Goal: Check status: Check status

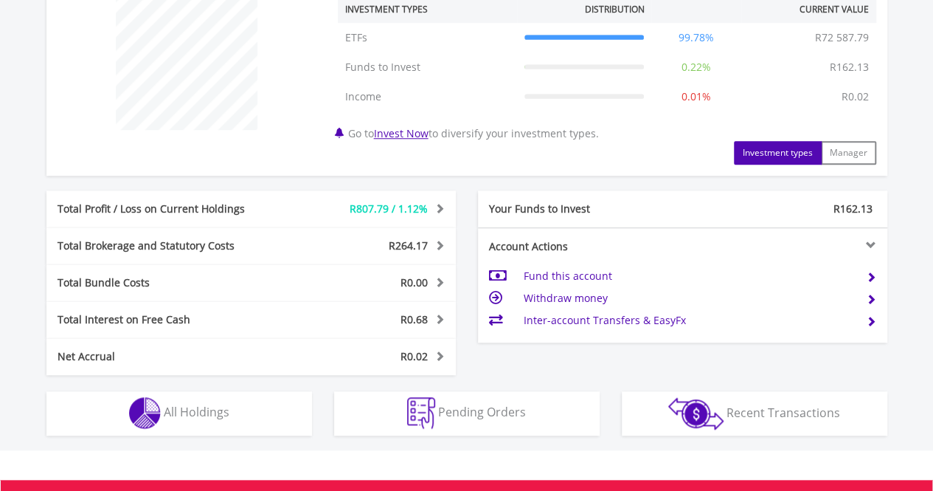
scroll to position [590, 0]
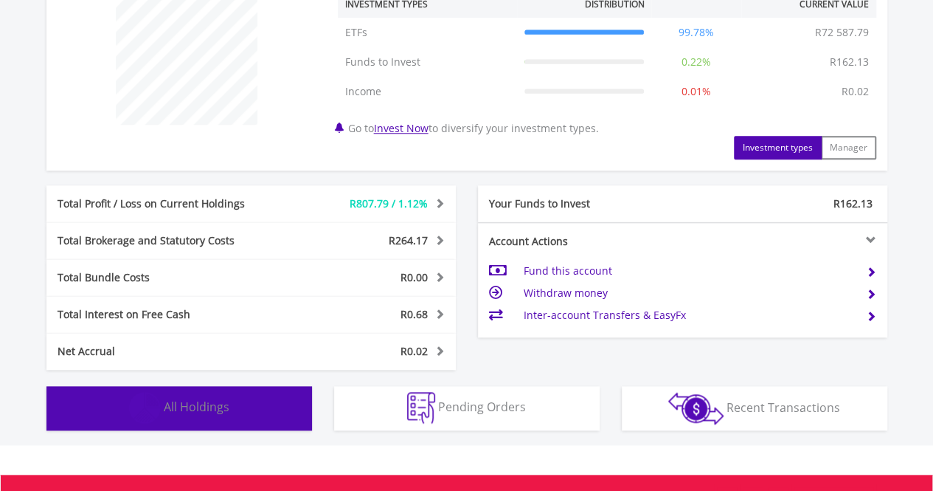
click at [269, 389] on button "Holdings All Holdings" at bounding box center [179, 408] width 266 height 44
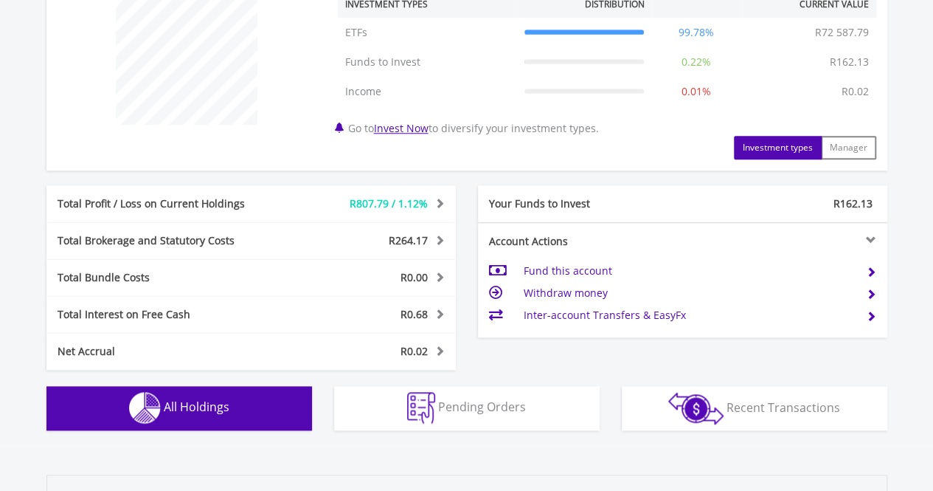
scroll to position [1070, 0]
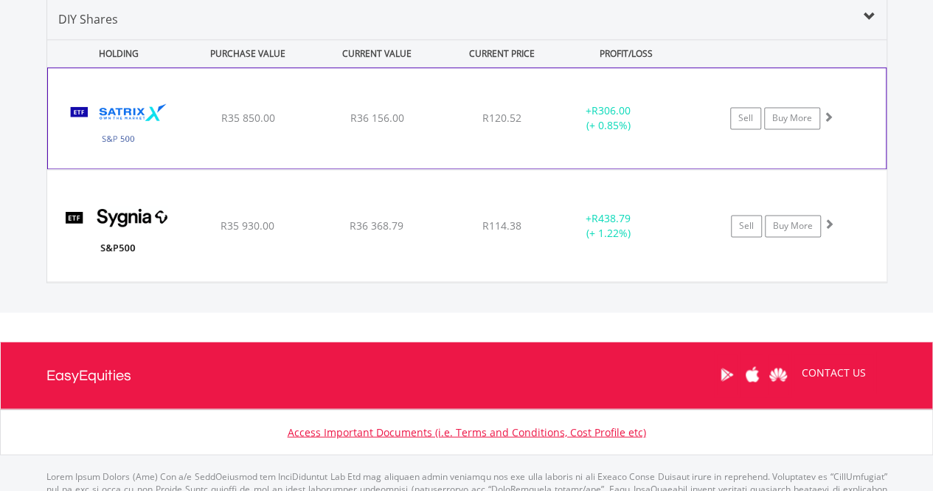
click at [350, 120] on span "R36 156.00" at bounding box center [377, 118] width 54 height 14
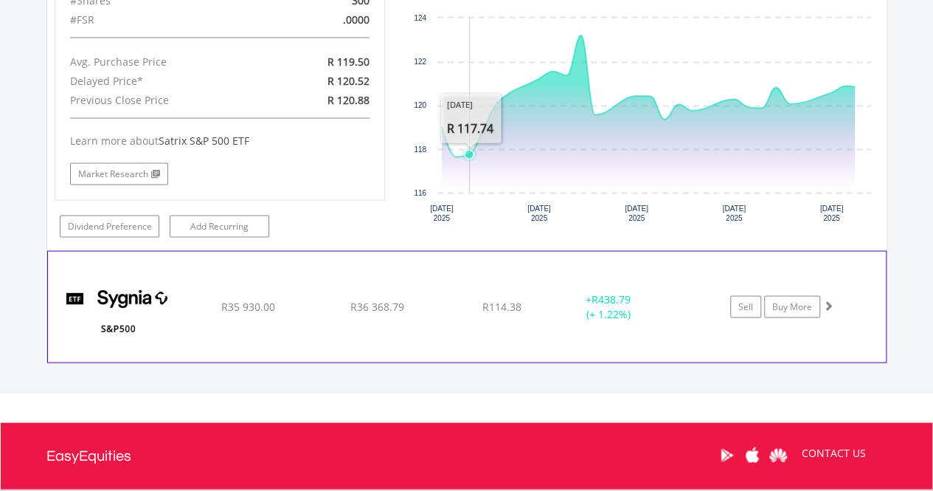
scroll to position [1292, 0]
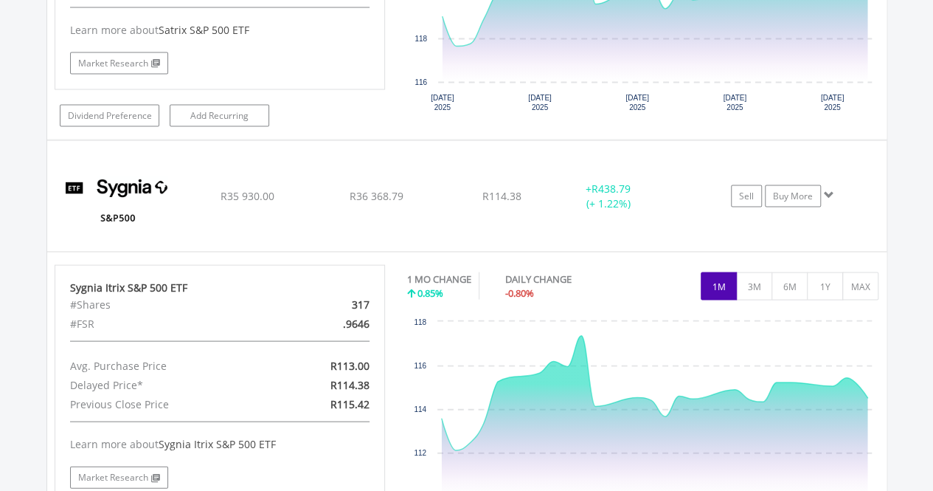
scroll to position [1513, 0]
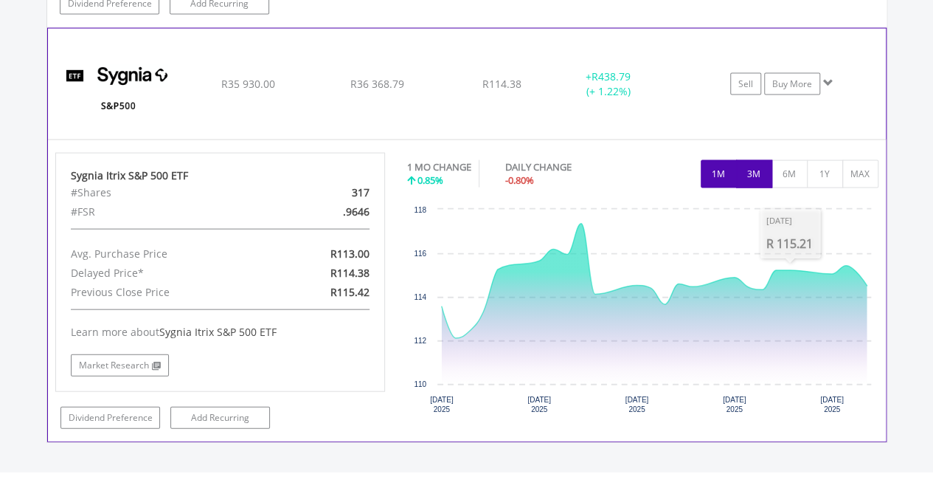
click at [763, 173] on button "3M" at bounding box center [754, 174] width 36 height 28
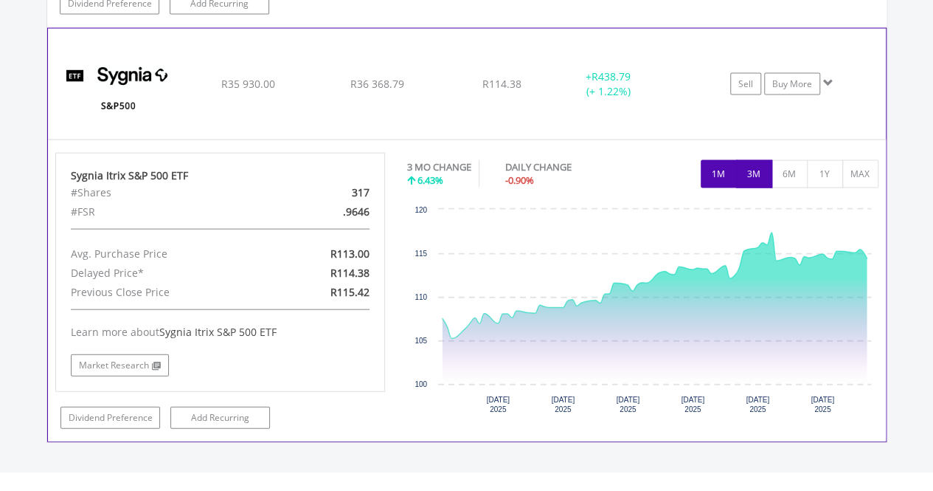
click at [715, 173] on button "1M" at bounding box center [719, 174] width 36 height 28
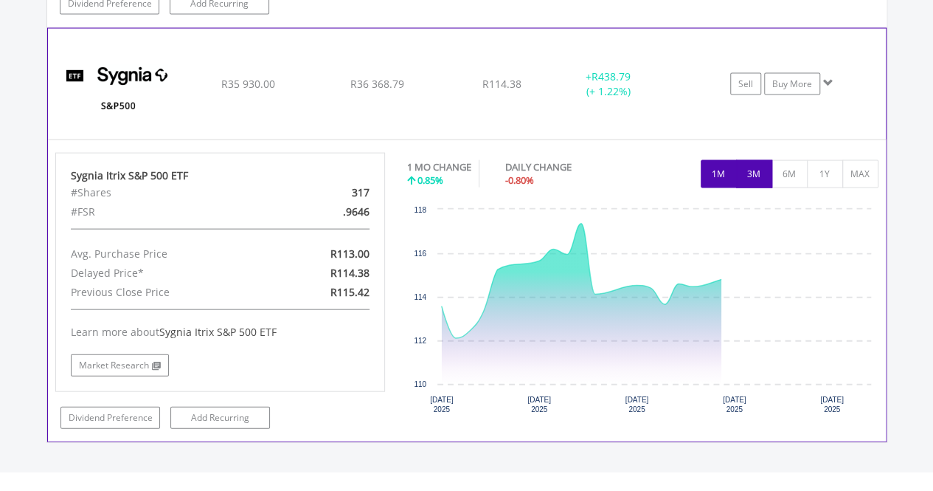
click at [760, 170] on button "3M" at bounding box center [754, 174] width 36 height 28
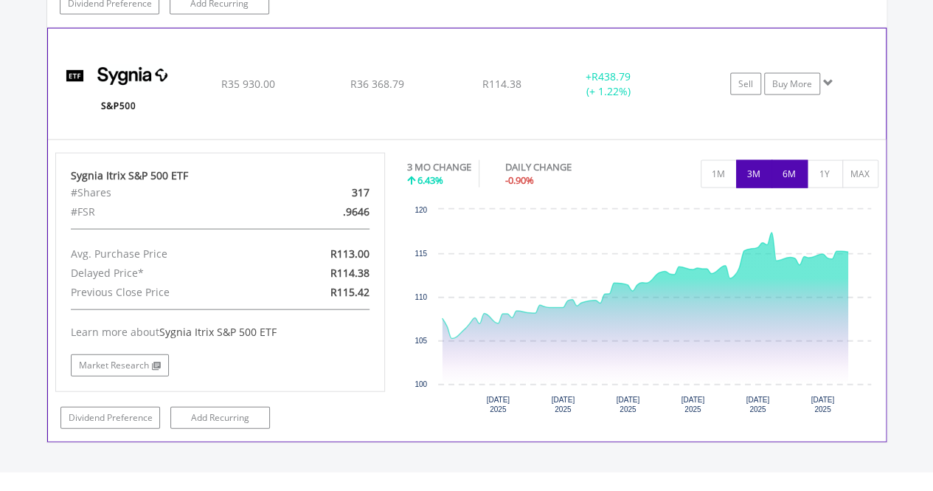
click at [789, 170] on button "6M" at bounding box center [790, 174] width 36 height 28
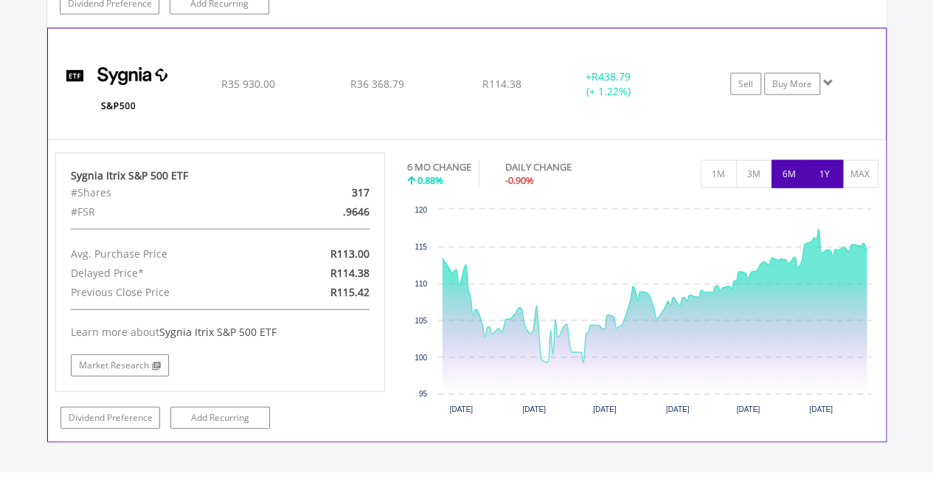
click at [831, 167] on button "1Y" at bounding box center [825, 174] width 36 height 28
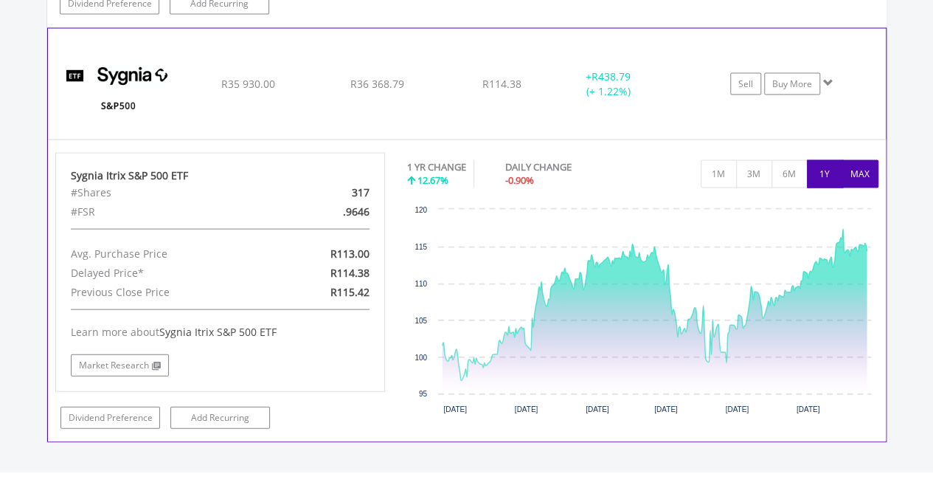
click at [857, 169] on button "MAX" at bounding box center [861, 174] width 36 height 28
